Goal: Task Accomplishment & Management: Manage account settings

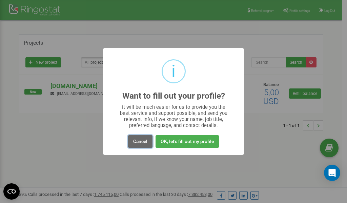
click at [136, 141] on button "Cancel" at bounding box center [140, 141] width 24 height 13
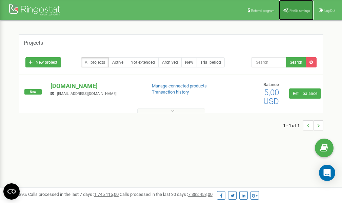
click at [299, 11] on span "Profile settings" at bounding box center [299, 11] width 21 height 4
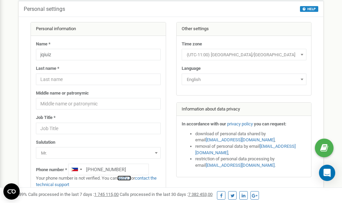
click at [125, 177] on link "verify it" at bounding box center [124, 177] width 14 height 5
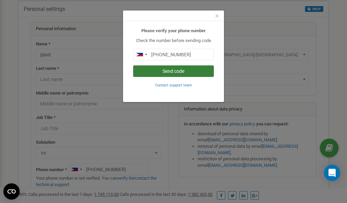
click at [171, 72] on button "Send code" at bounding box center [173, 71] width 81 height 12
